Goal: Task Accomplishment & Management: Manage account settings

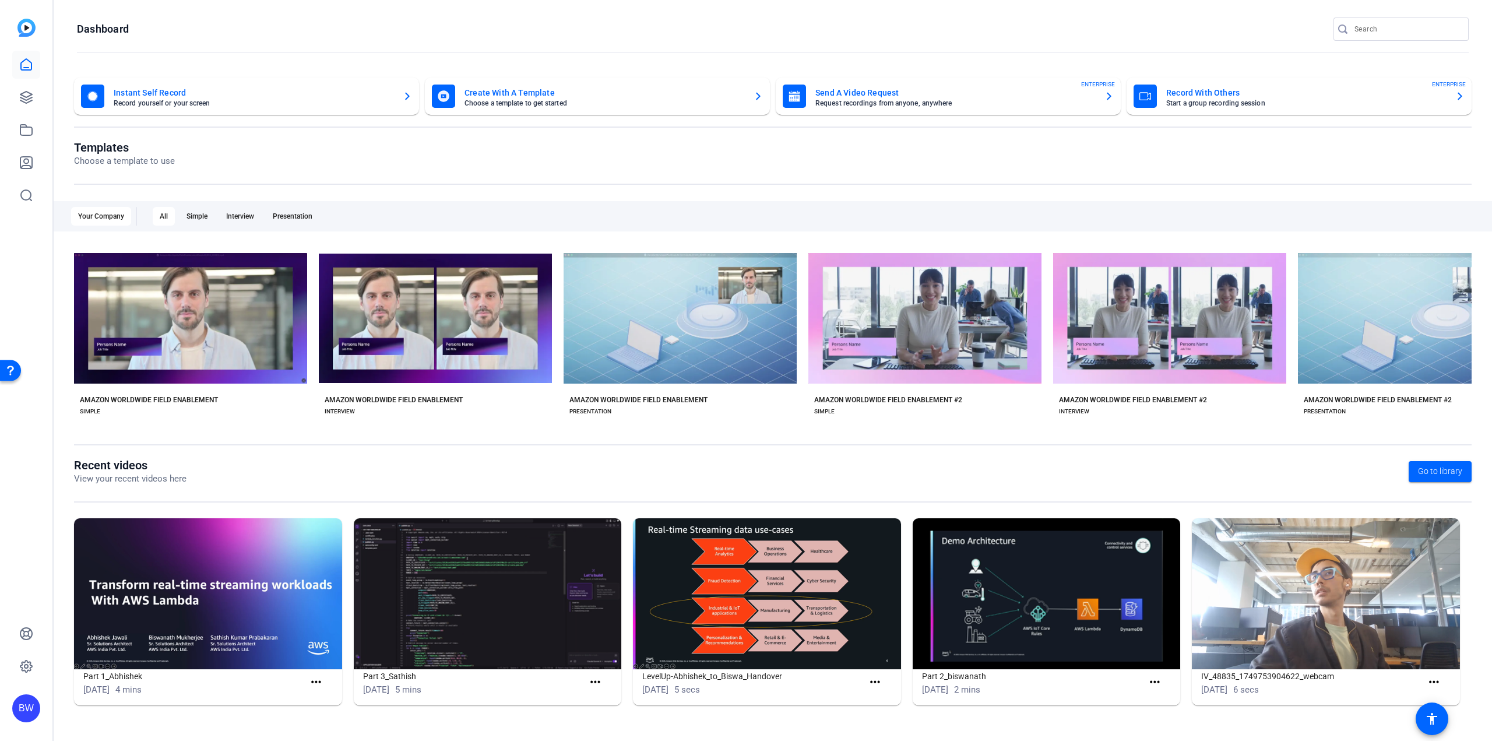
drag, startPoint x: 394, startPoint y: 178, endPoint x: 397, endPoint y: 172, distance: 6.5
click at [397, 172] on div "Templates Choose a template to use" at bounding box center [772, 162] width 1397 height 44
click at [21, 101] on icon at bounding box center [26, 97] width 12 height 12
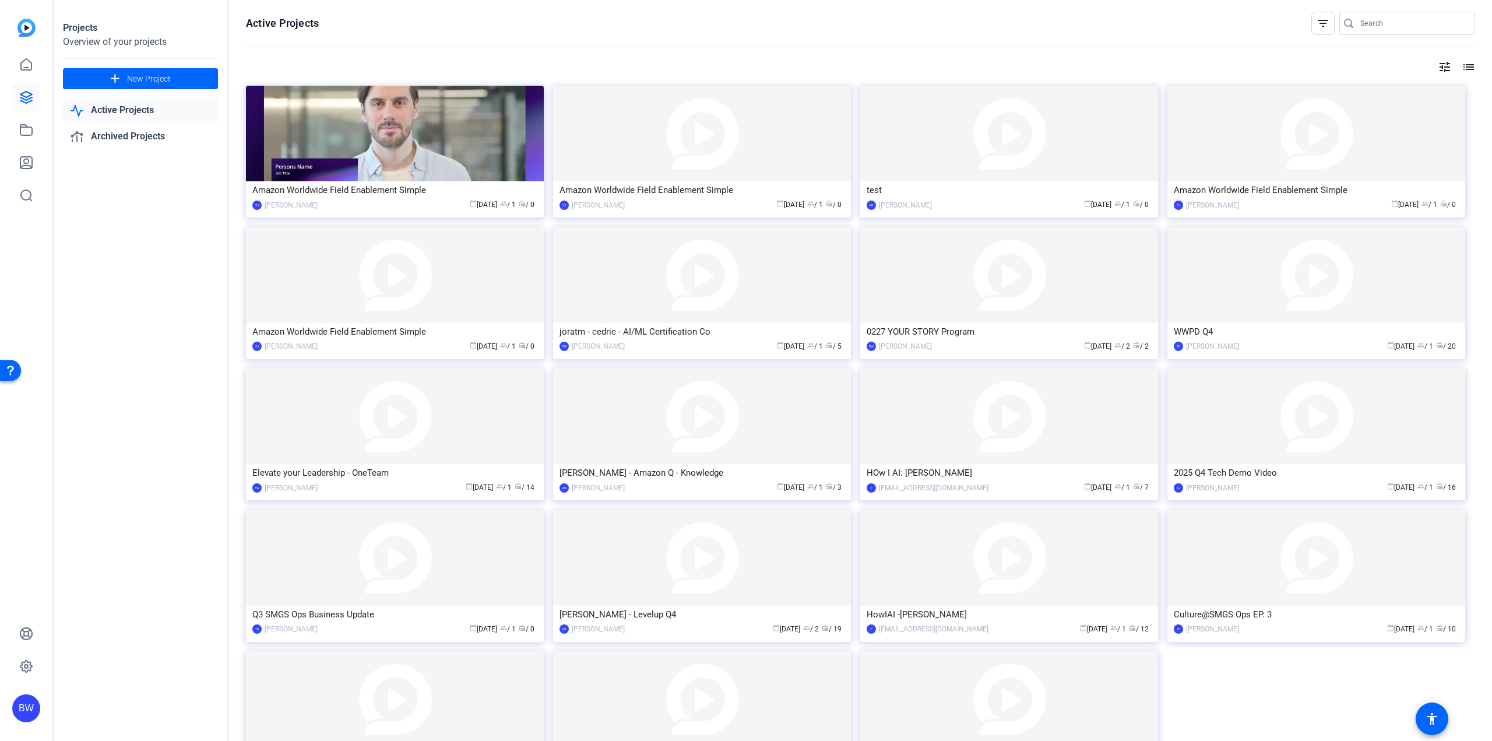
click at [134, 112] on link "Active Projects" at bounding box center [140, 110] width 155 height 24
click at [135, 133] on link "Archived Projects" at bounding box center [140, 137] width 155 height 24
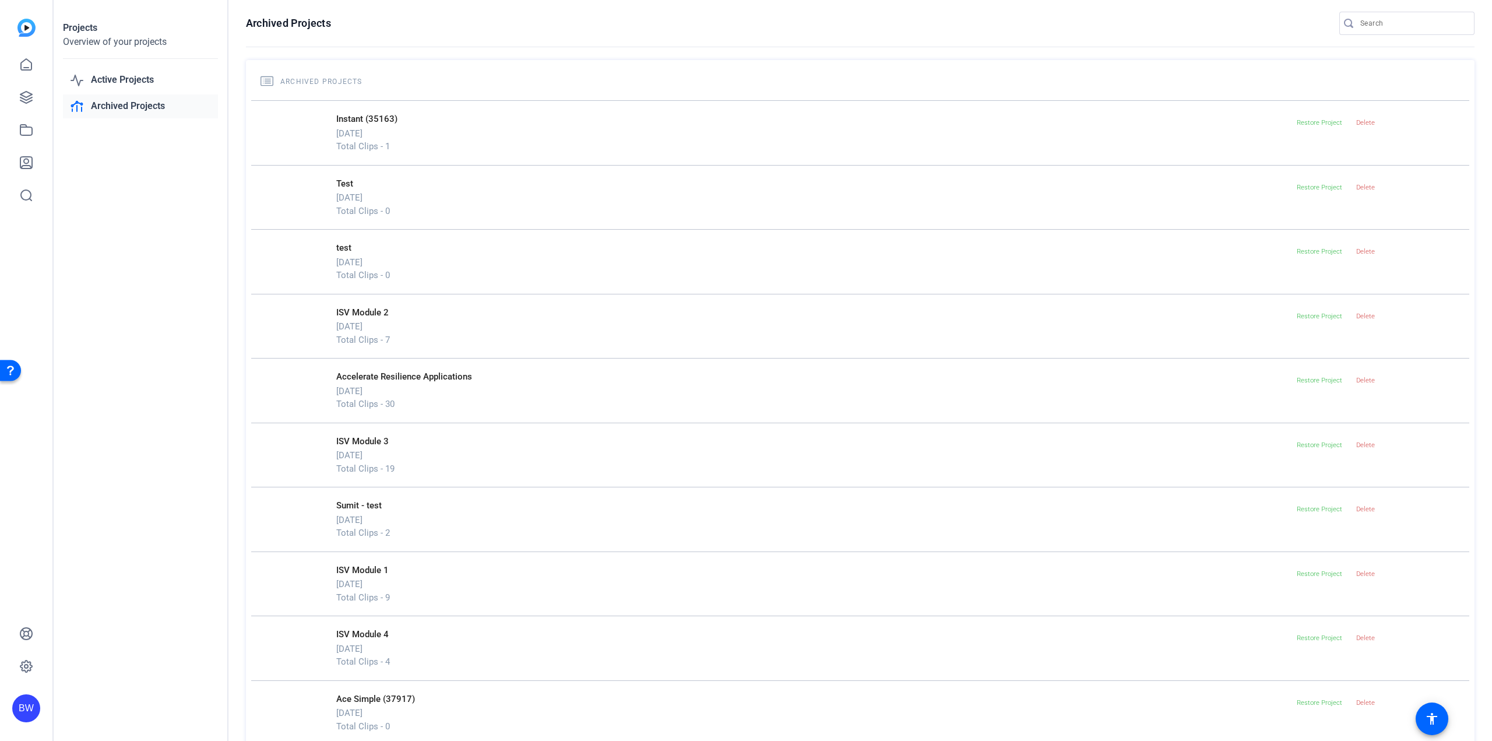
drag, startPoint x: 216, startPoint y: 280, endPoint x: 227, endPoint y: 336, distance: 57.1
drag, startPoint x: 1139, startPoint y: 603, endPoint x: 1121, endPoint y: 738, distance: 135.9
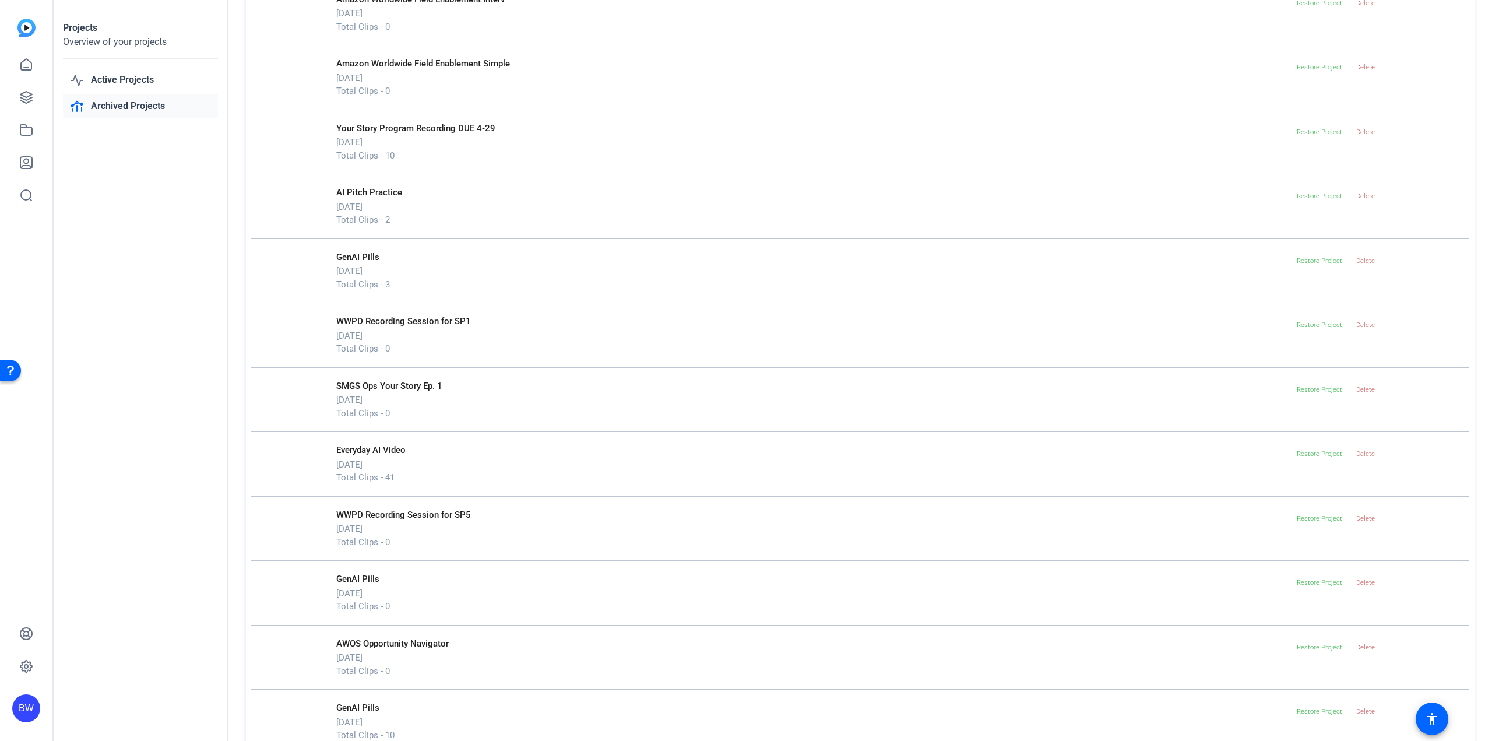
scroll to position [16014, 0]
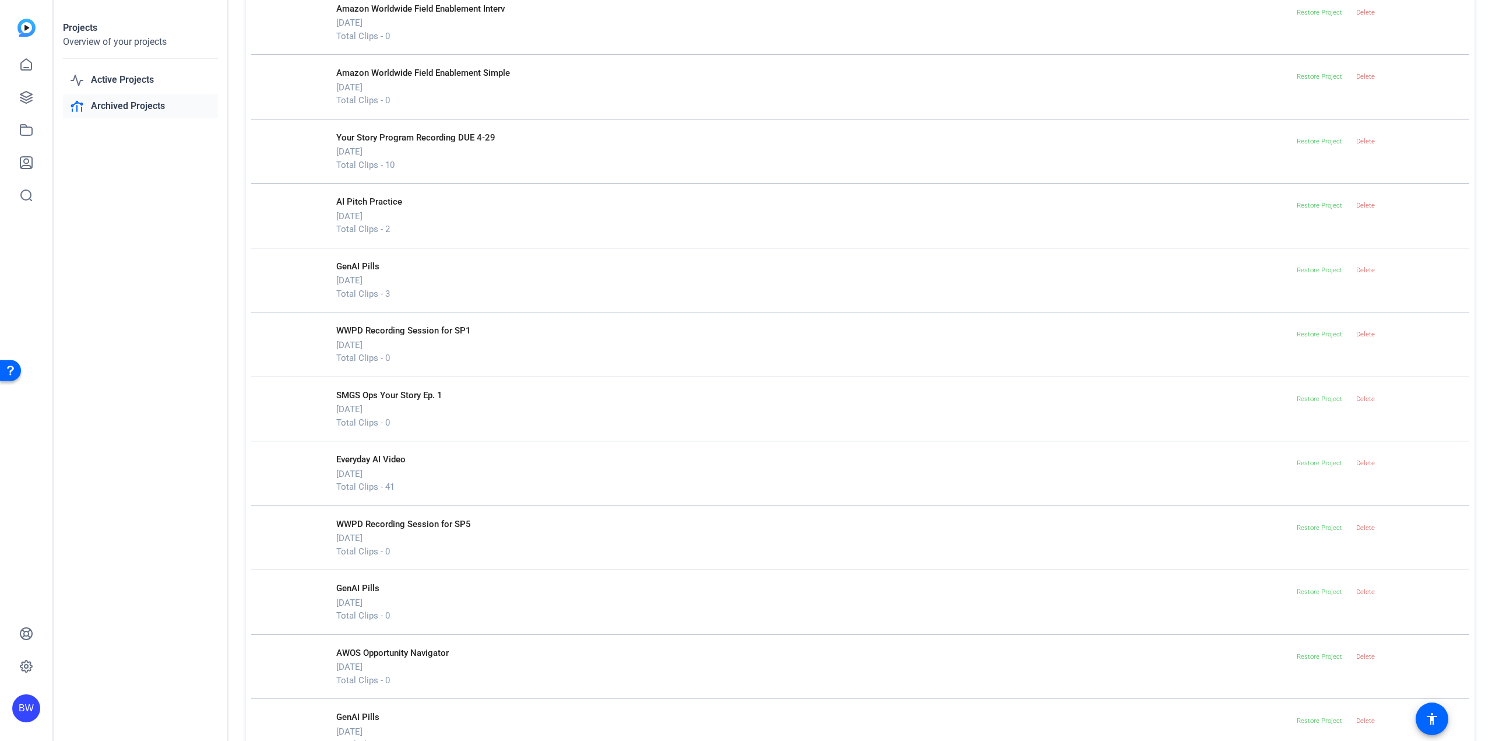
click at [448, 138] on p "Your Story Program Recording DUE 4-29" at bounding box center [814, 137] width 956 height 13
click at [1270, 138] on span "Restore Project" at bounding box center [1318, 142] width 45 height 8
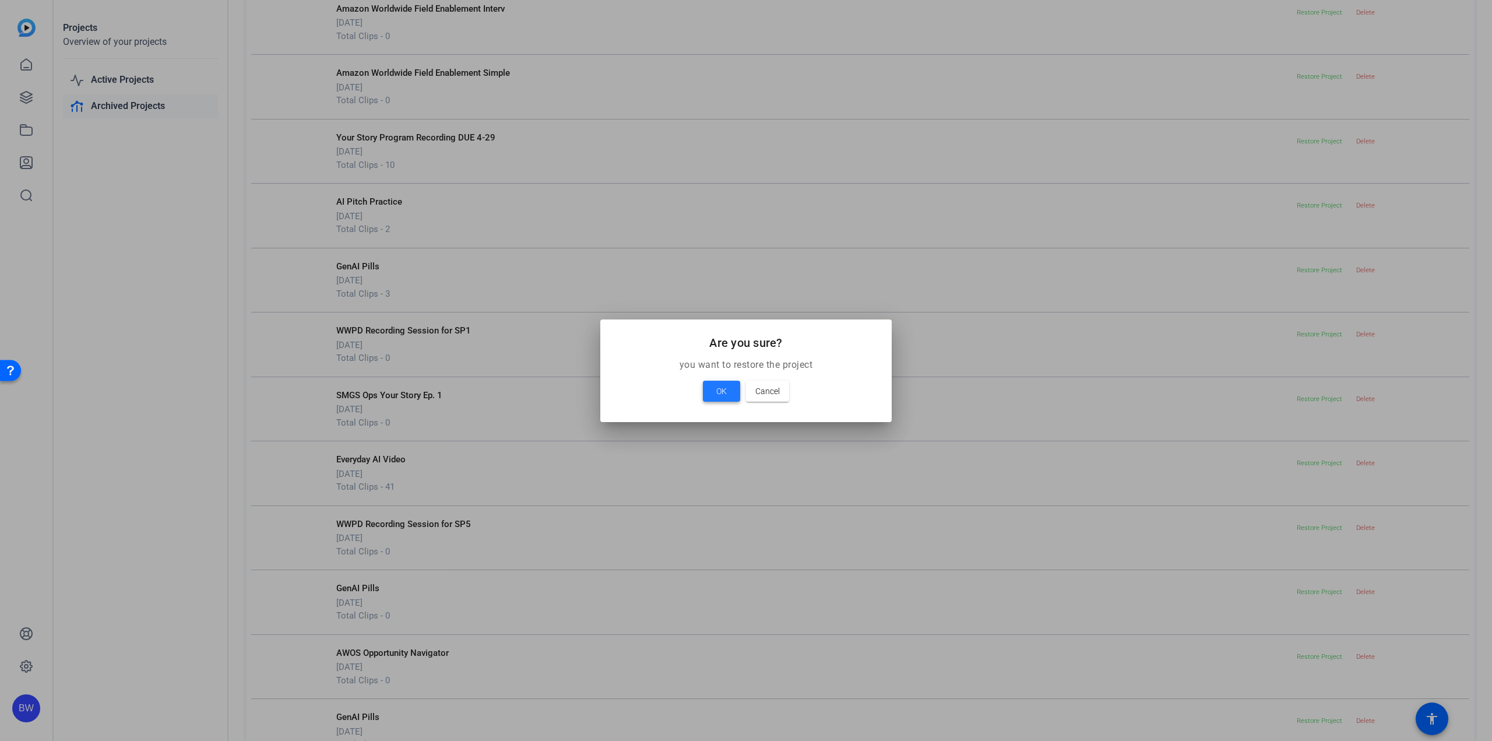
click at [724, 395] on span "OK" at bounding box center [721, 391] width 10 height 14
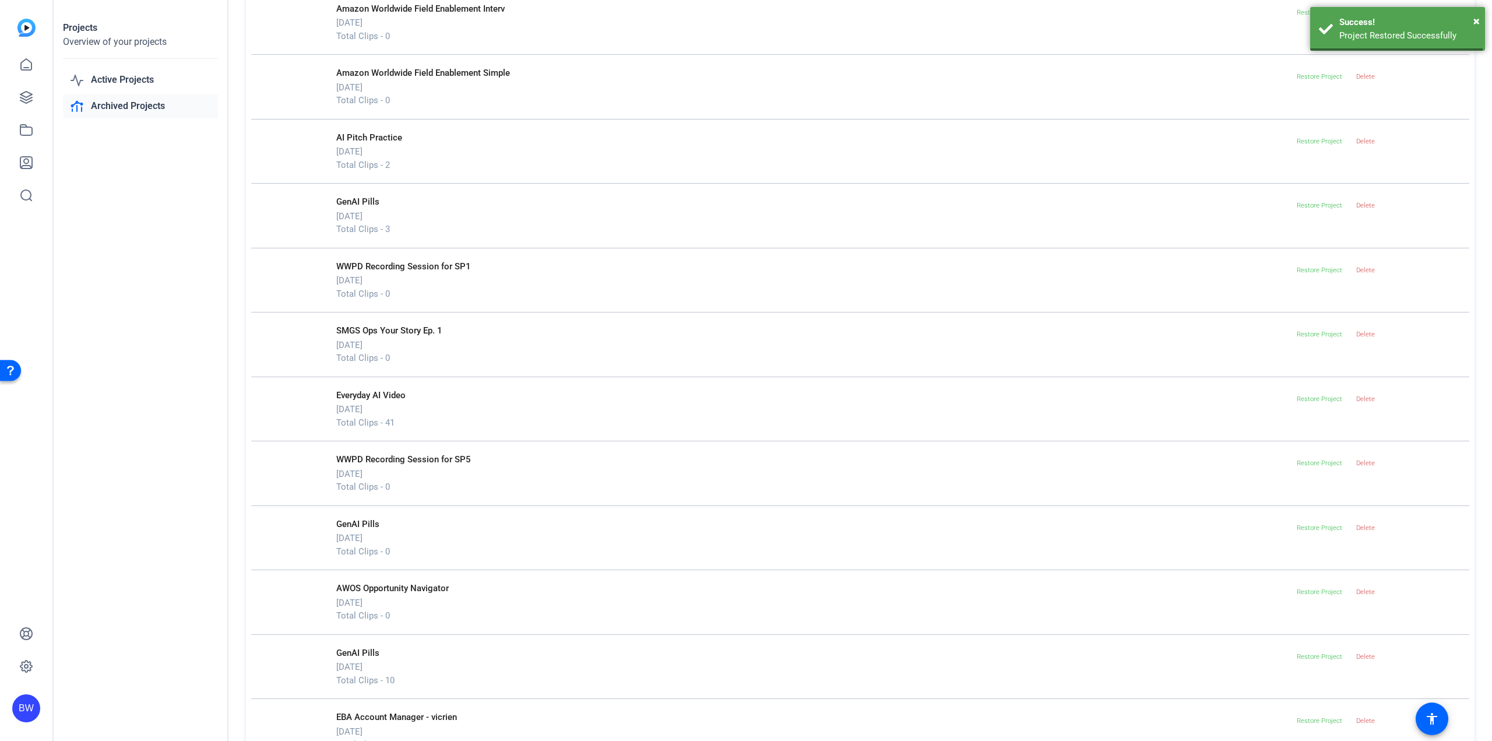
scroll to position [15949, 0]
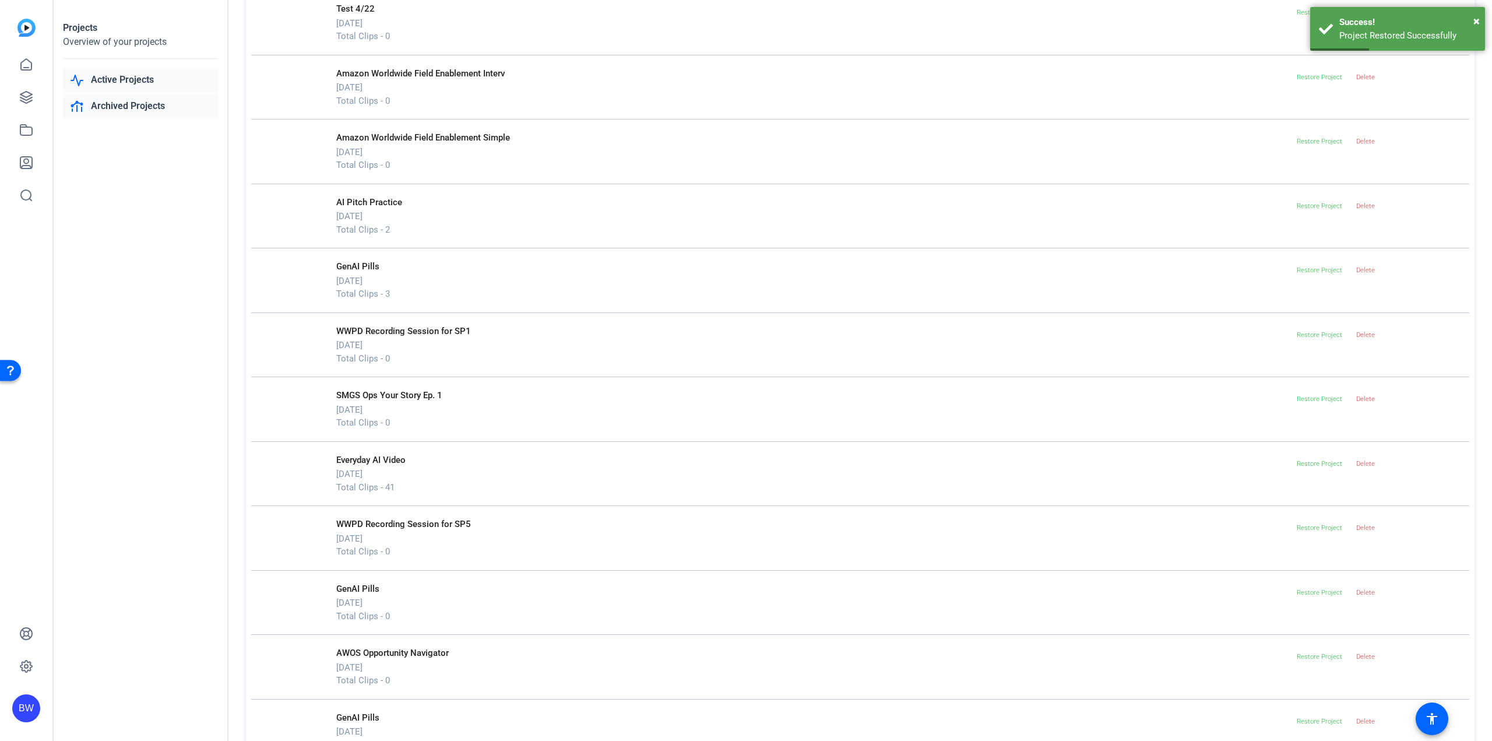
click at [117, 83] on link "Active Projects" at bounding box center [140, 80] width 155 height 24
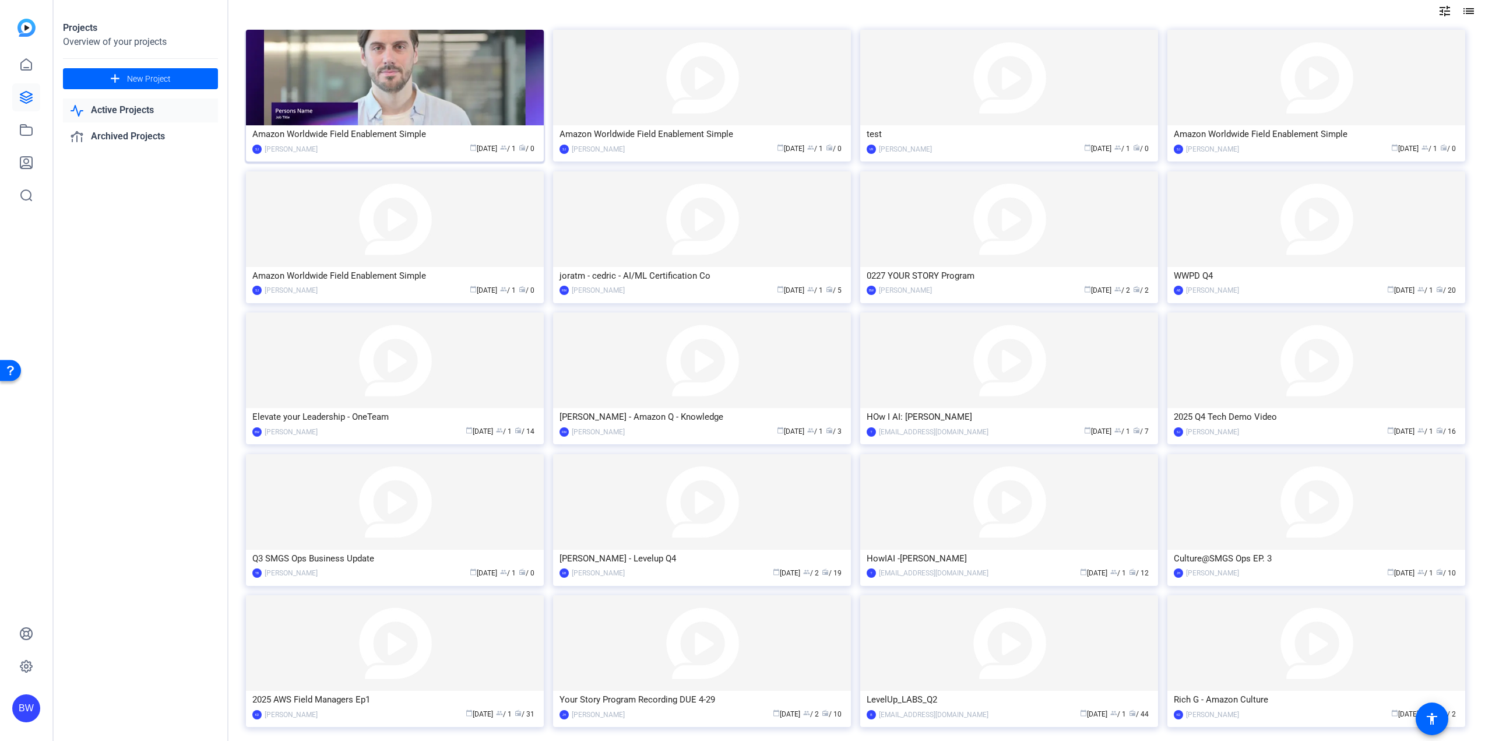
scroll to position [110, 0]
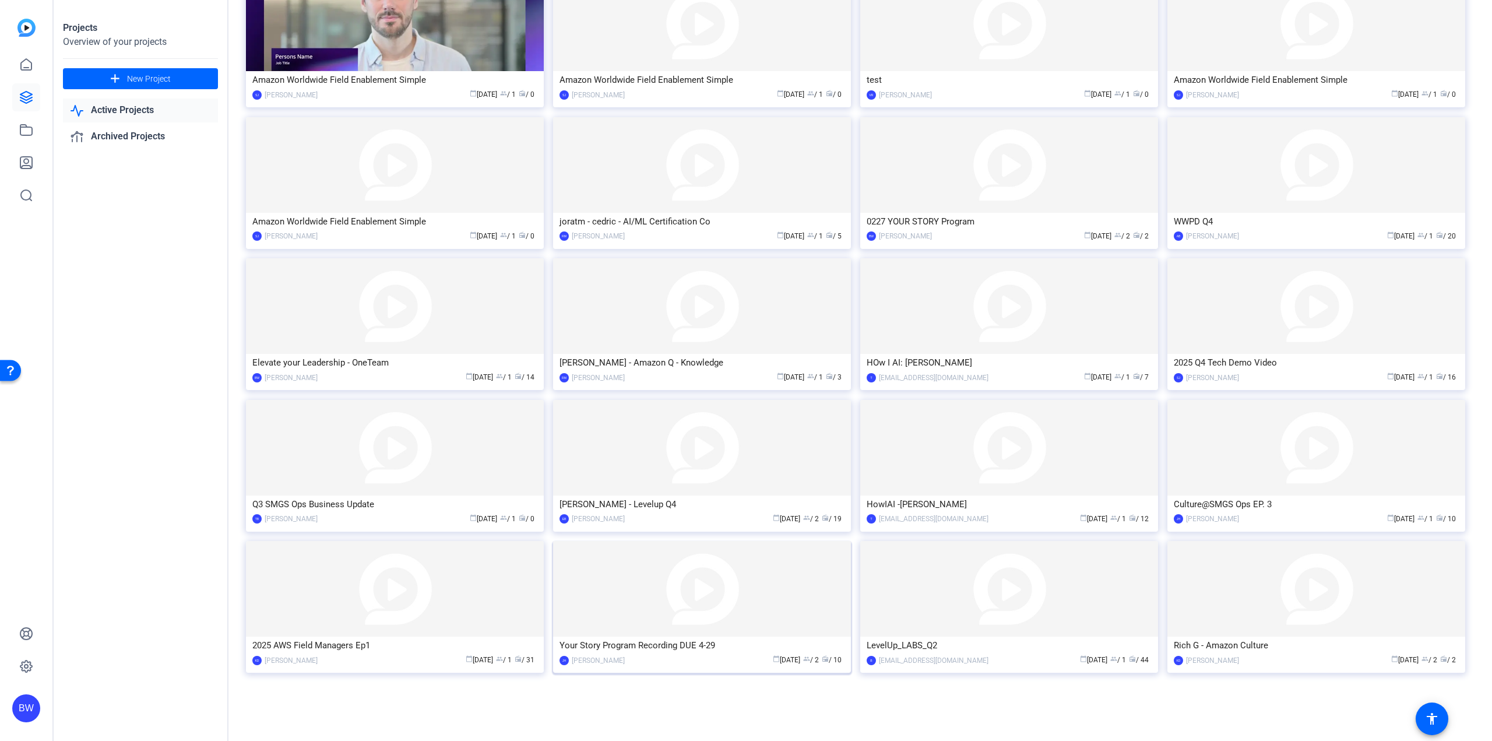
click at [669, 592] on img at bounding box center [702, 589] width 298 height 96
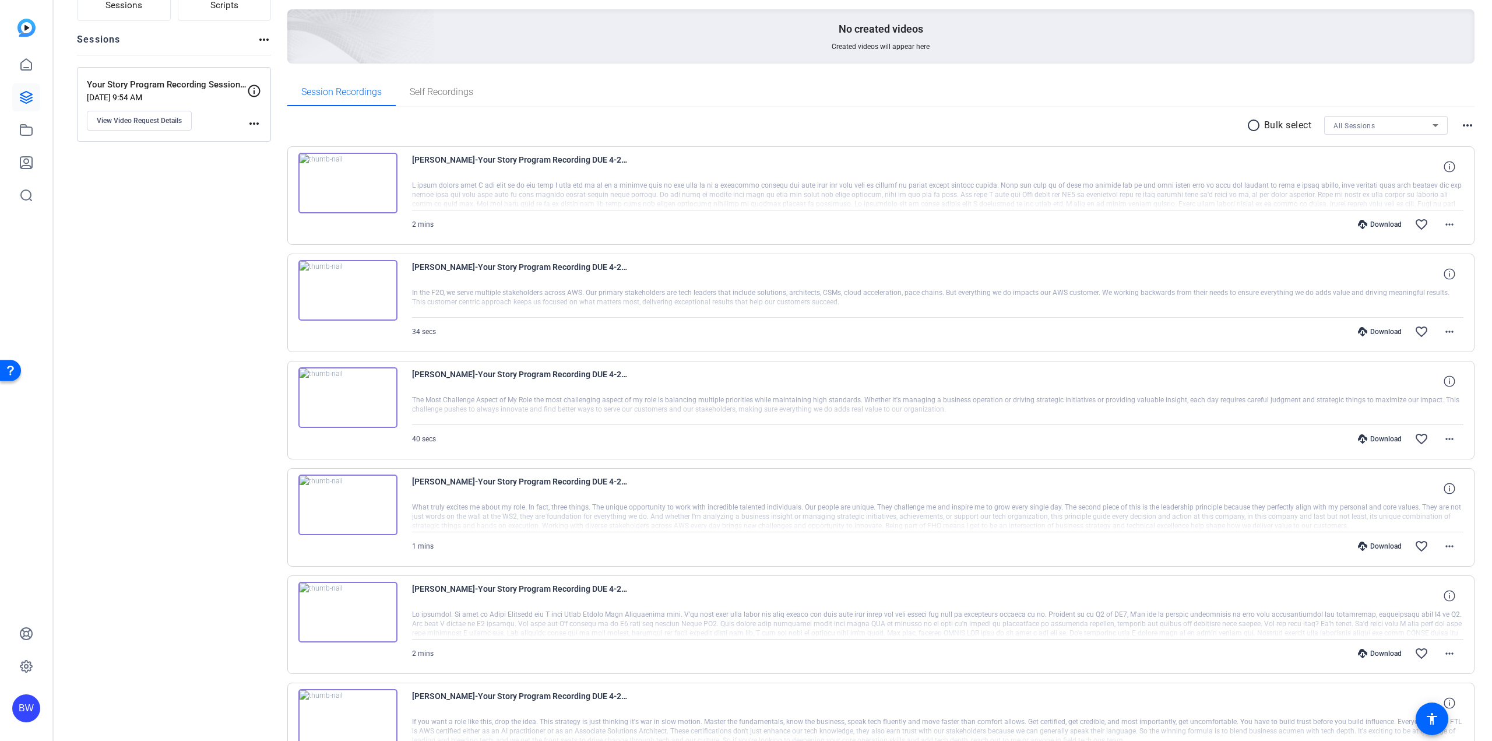
scroll to position [48, 0]
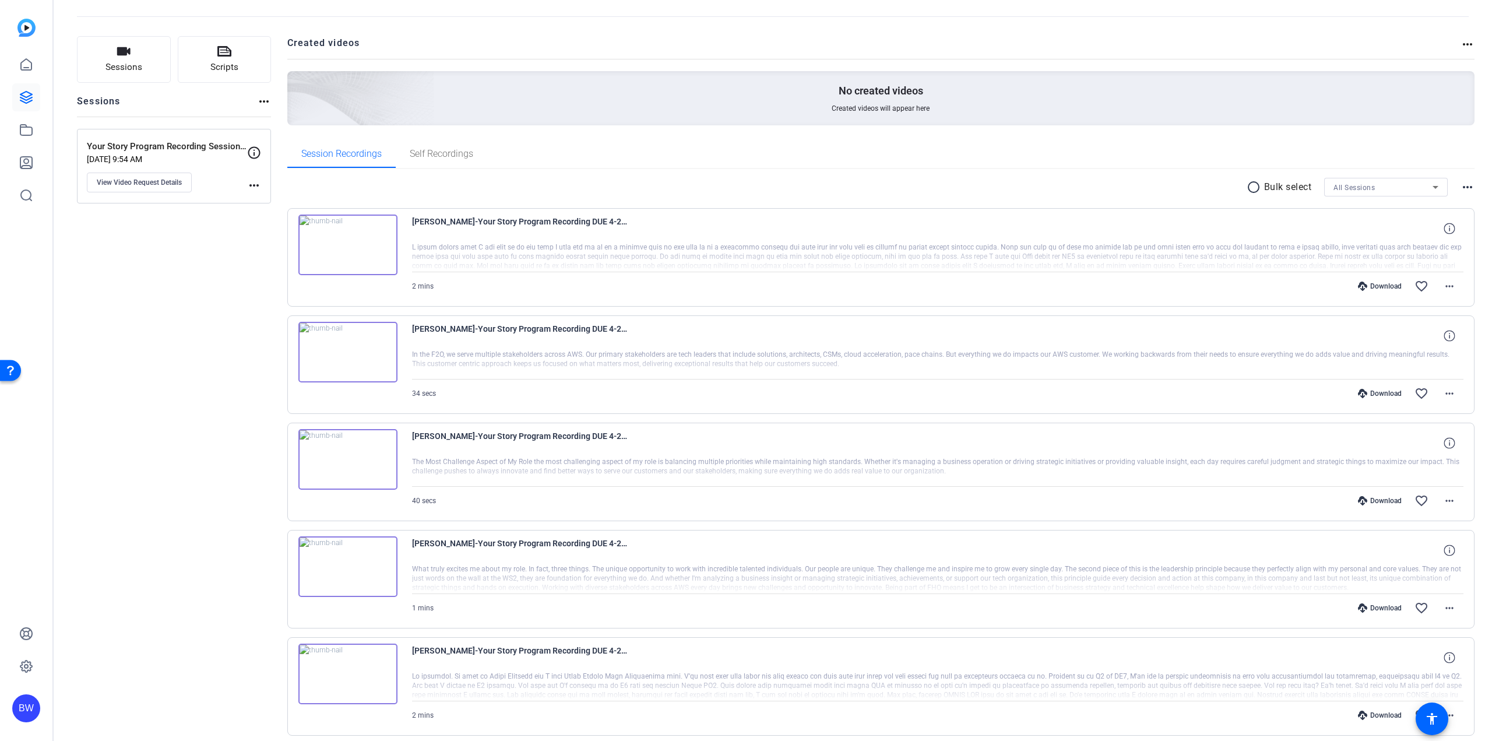
click at [350, 244] on img at bounding box center [347, 244] width 99 height 61
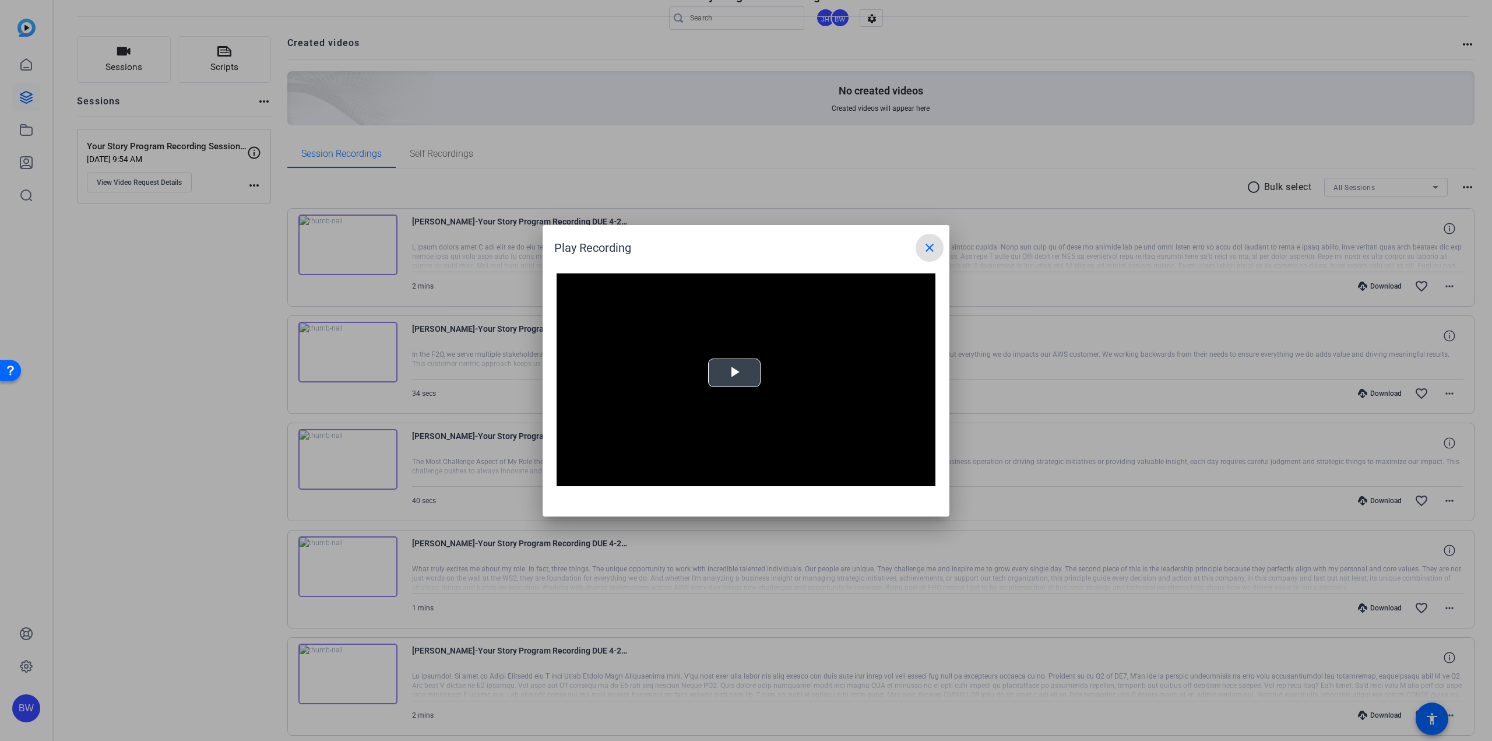
click at [734, 372] on span "Video Player" at bounding box center [734, 372] width 0 height 0
click at [641, 476] on div "Loaded : 100.00% 0:12 0:00" at bounding box center [733, 477] width 248 height 3
click at [735, 478] on div "Loaded : 100.00% 0:48 0:16" at bounding box center [733, 477] width 248 height 3
click at [933, 251] on mat-icon "close" at bounding box center [929, 248] width 14 height 14
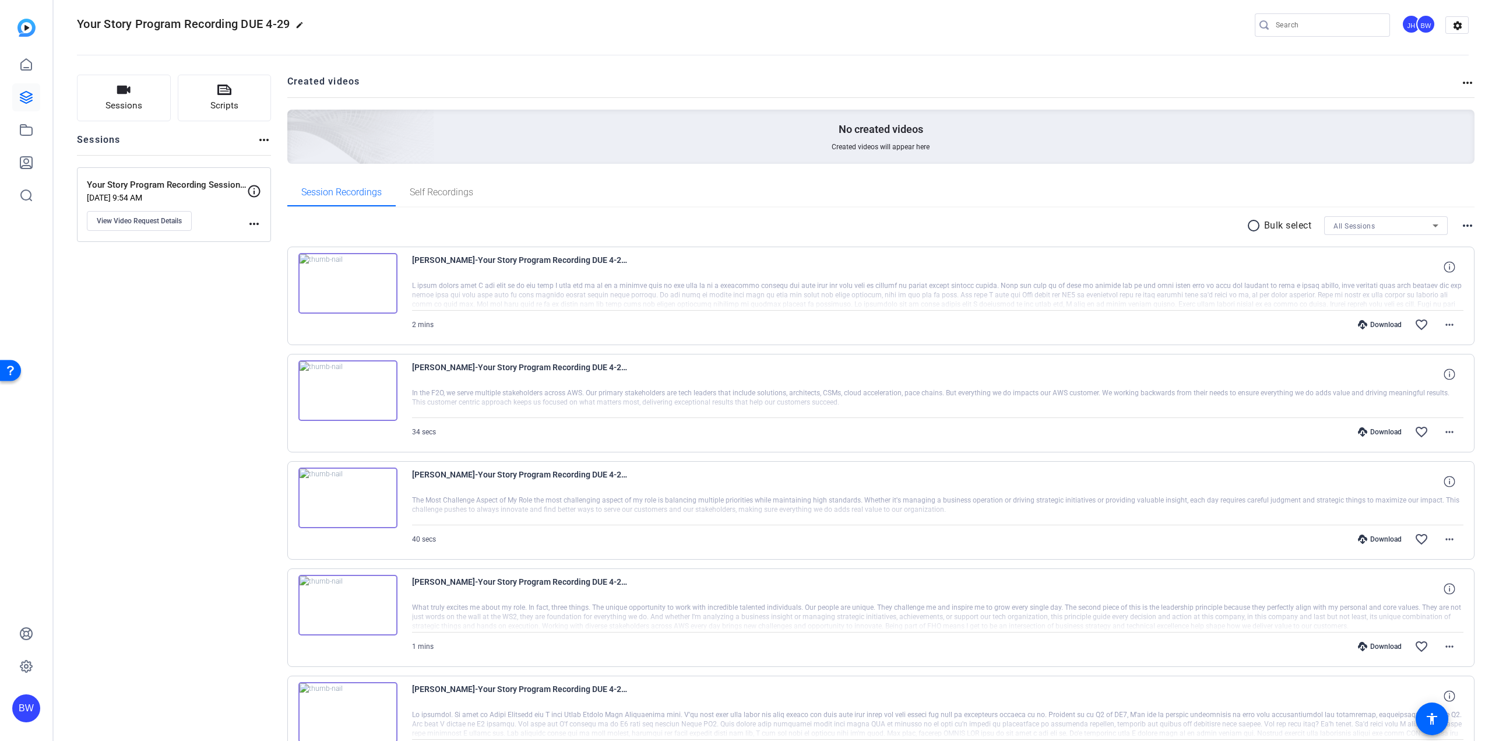
scroll to position [0, 0]
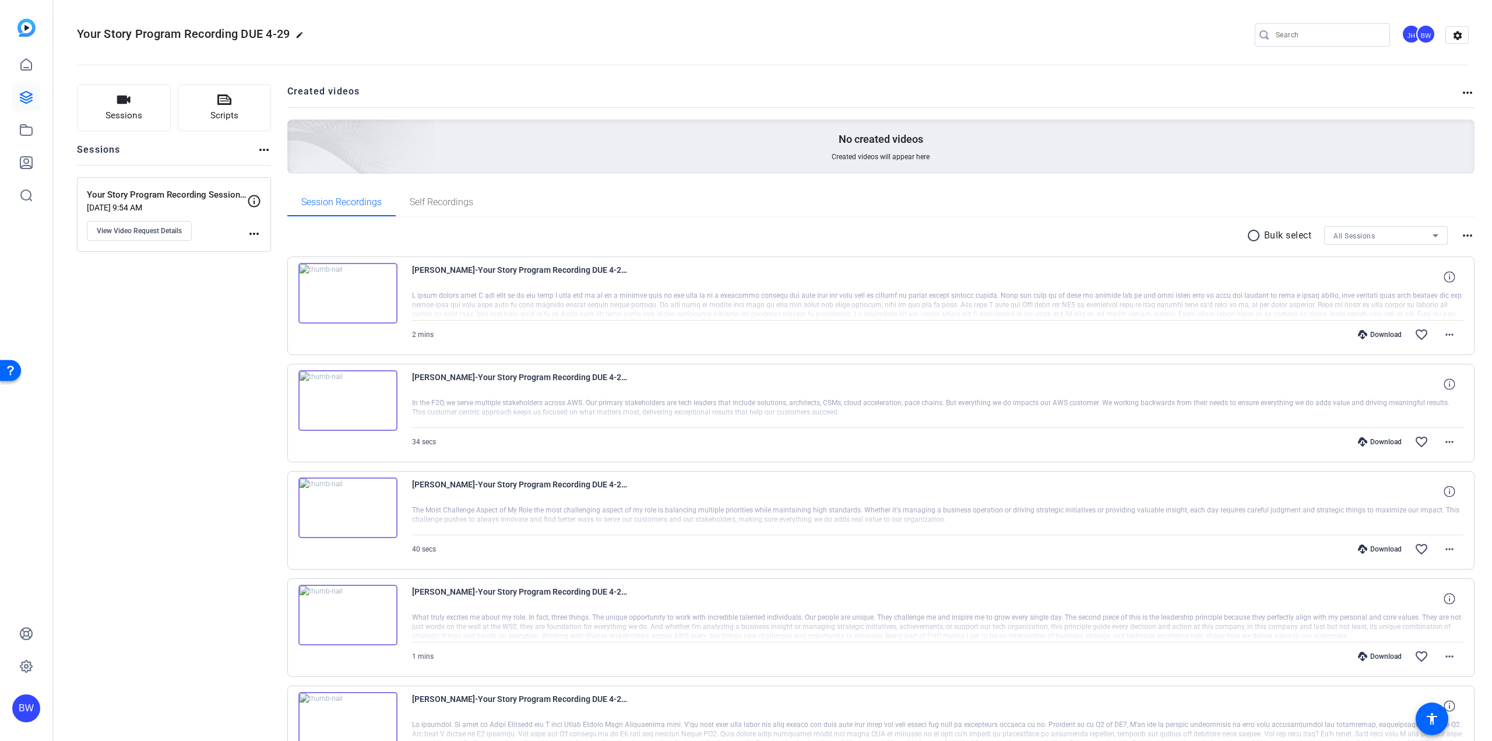
click at [211, 377] on div "Sessions Scripts Sessions more_horiz Your Story Program Recording Session DUE 4…" at bounding box center [174, 720] width 194 height 1273
click at [197, 360] on div "Sessions Scripts Sessions more_horiz Your Story Program Recording Session DUE 4…" at bounding box center [174, 720] width 194 height 1273
